Goal: Navigation & Orientation: Find specific page/section

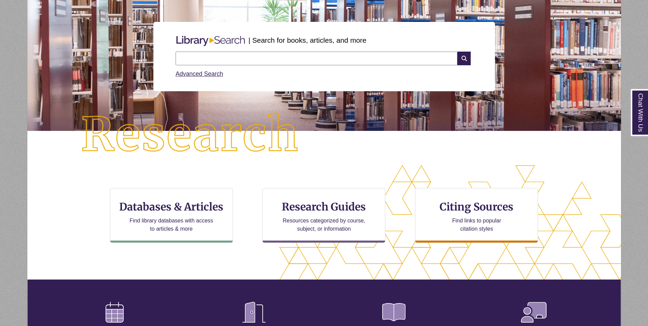
scroll to position [68, 0]
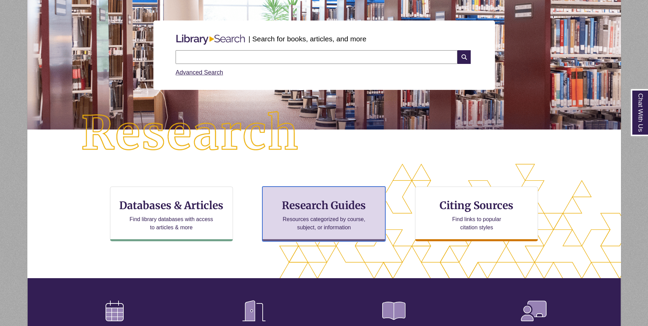
click at [332, 202] on h3 "Research Guides" at bounding box center [323, 205] width 111 height 13
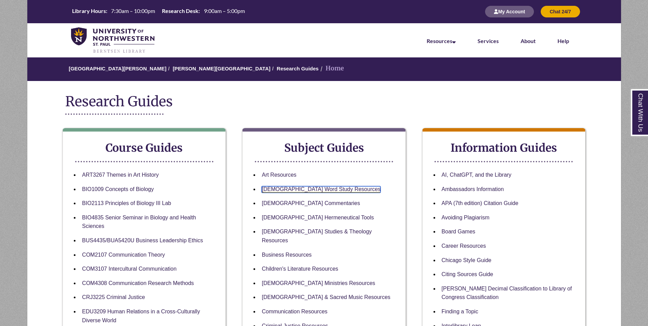
click at [270, 189] on link "Bible Word Study Resources" at bounding box center [321, 189] width 119 height 6
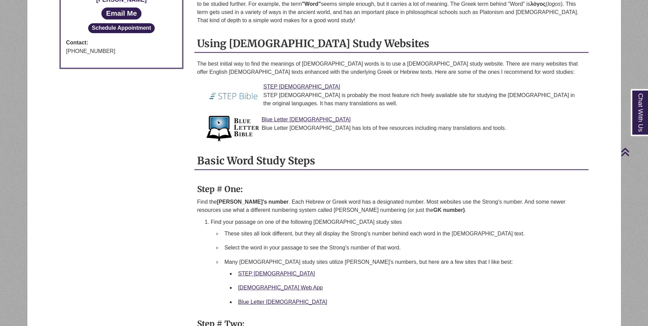
scroll to position [444, 0]
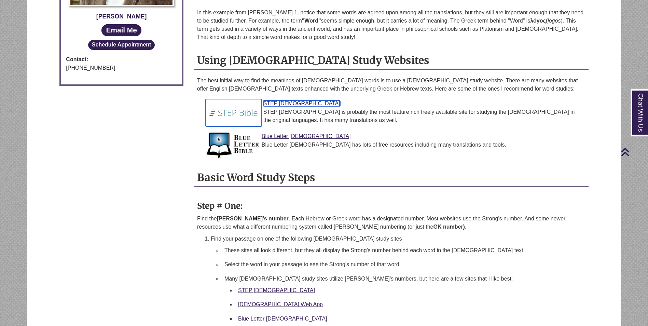
click at [233, 113] on img at bounding box center [234, 112] width 56 height 27
